Goal: Task Accomplishment & Management: Manage account settings

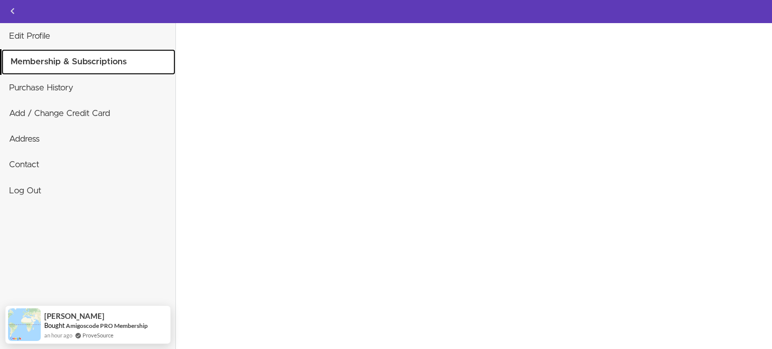
click at [113, 69] on link "Membership & Subscriptions" at bounding box center [89, 61] width 174 height 25
click at [123, 63] on link "Membership & Subscriptions" at bounding box center [89, 61] width 174 height 25
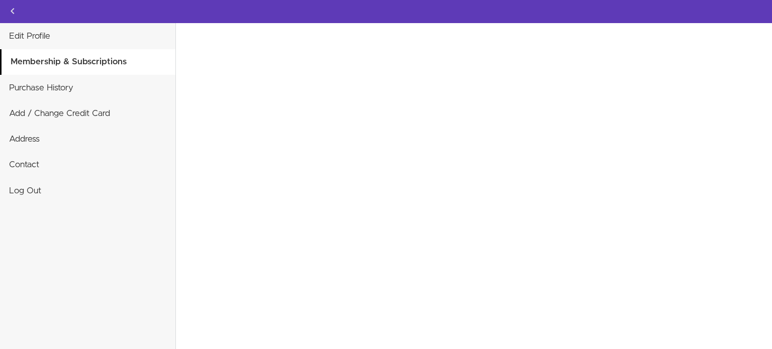
click at [62, 40] on link "Edit Profile" at bounding box center [87, 36] width 175 height 25
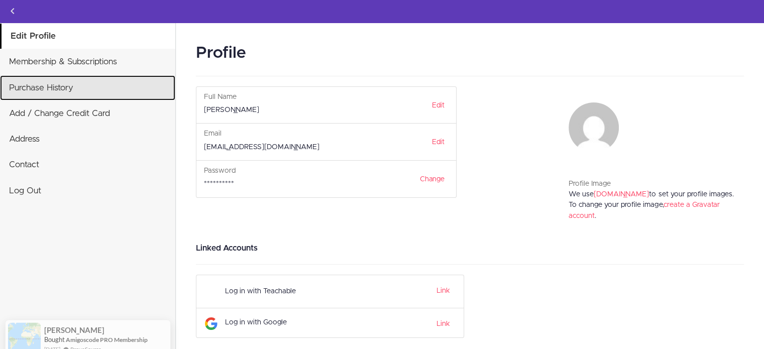
click at [105, 82] on link "Purchase History" at bounding box center [87, 87] width 175 height 25
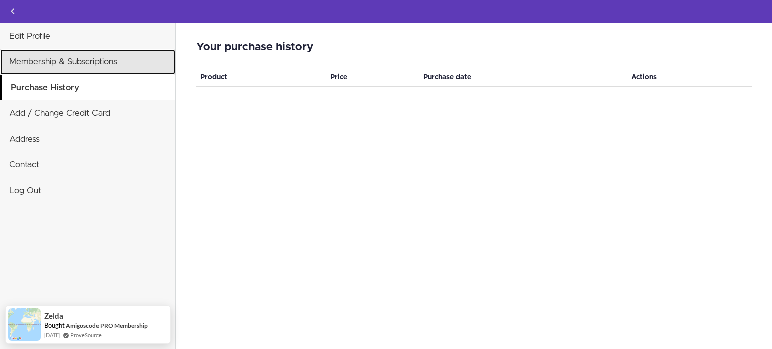
click at [112, 66] on link "Membership & Subscriptions" at bounding box center [87, 61] width 175 height 25
